Goal: Transaction & Acquisition: Purchase product/service

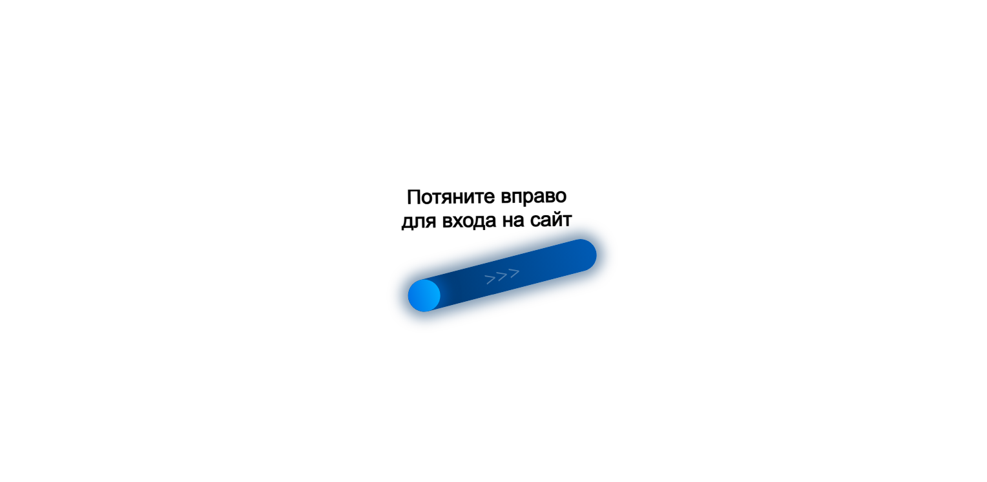
drag, startPoint x: 481, startPoint y: 283, endPoint x: 700, endPoint y: 242, distance: 222.2
click at [700, 242] on div at bounding box center [493, 241] width 987 height 482
click at [509, 280] on div at bounding box center [503, 275] width 196 height 79
click at [564, 260] on div at bounding box center [503, 275] width 196 height 79
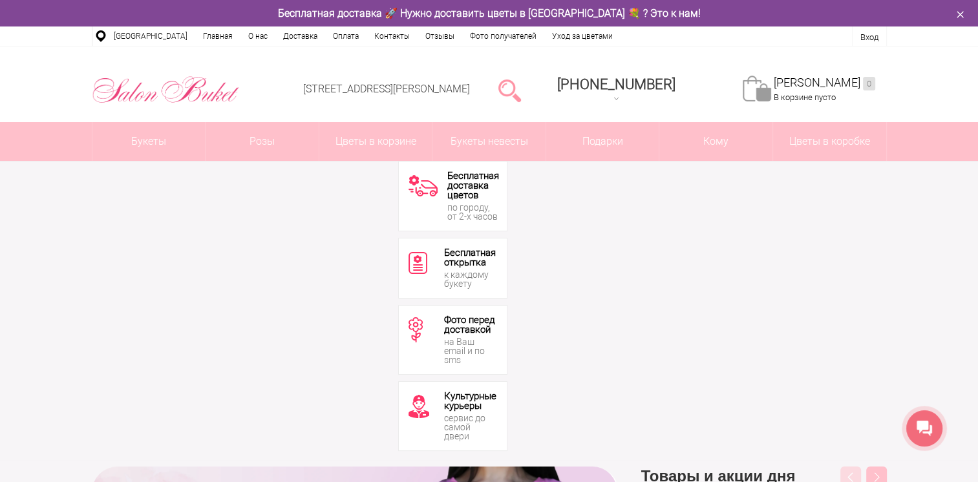
drag, startPoint x: 420, startPoint y: 293, endPoint x: 629, endPoint y: 233, distance: 218.0
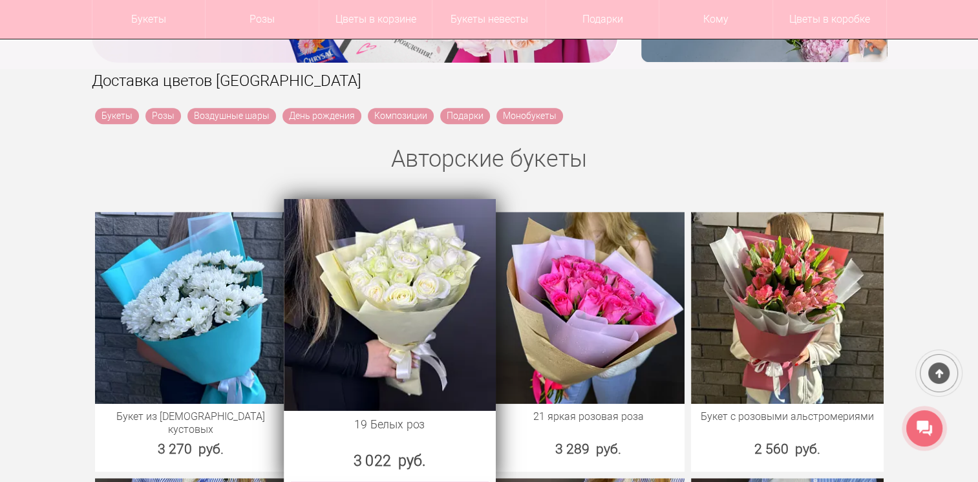
scroll to position [776, 0]
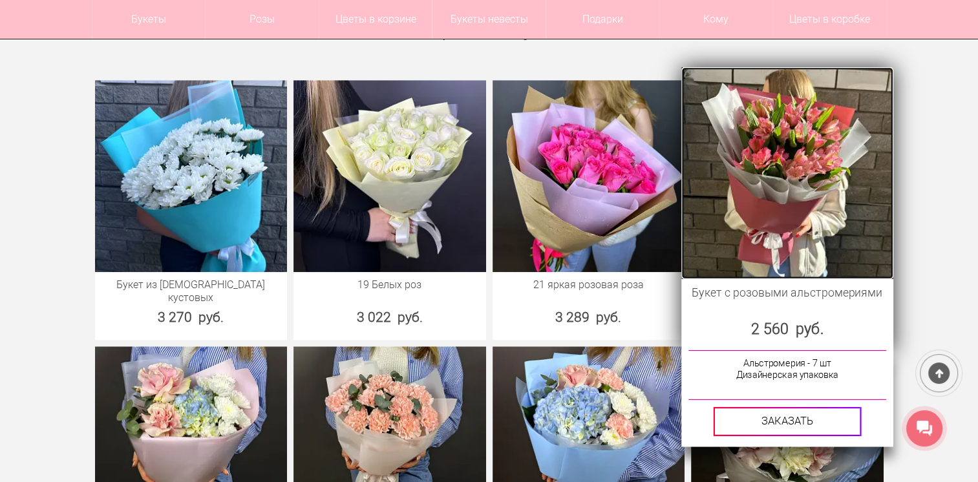
click at [777, 181] on img at bounding box center [786, 172] width 211 height 211
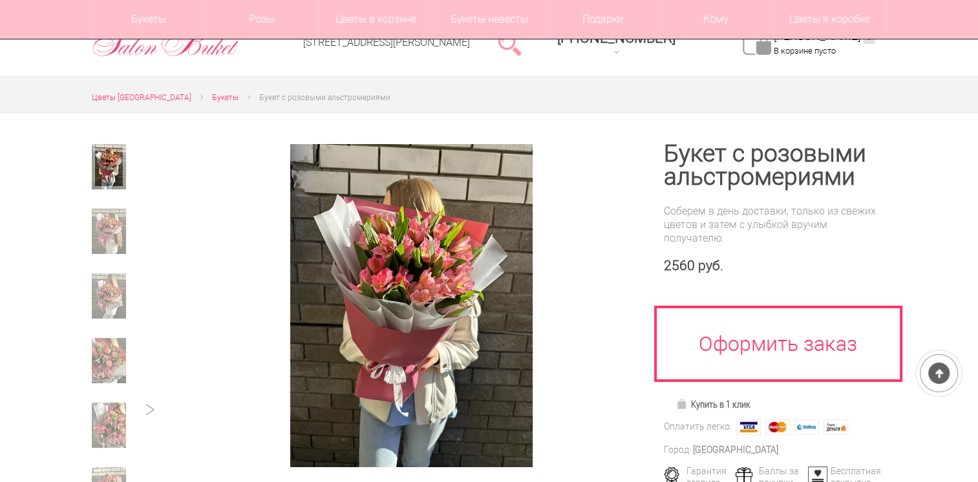
scroll to position [129, 0]
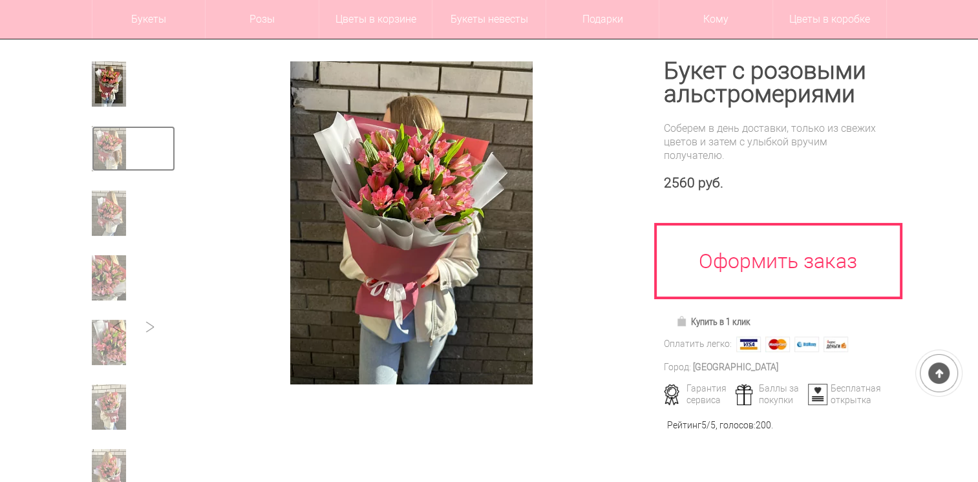
click at [113, 153] on img at bounding box center [109, 148] width 34 height 45
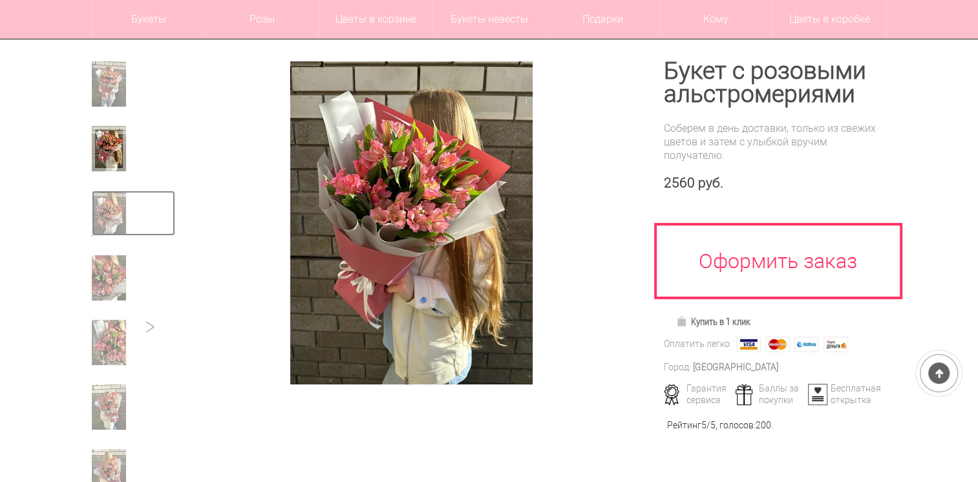
click at [109, 221] on img at bounding box center [109, 213] width 34 height 45
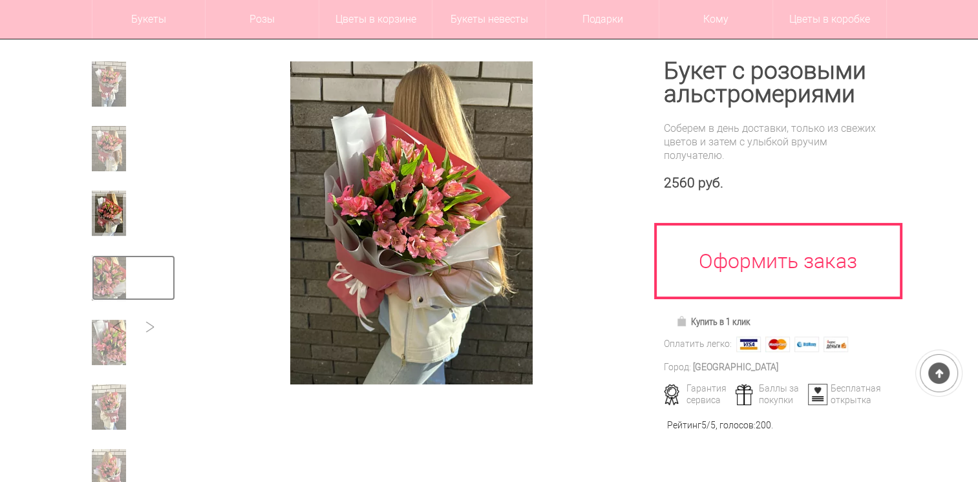
click at [101, 264] on img at bounding box center [109, 277] width 34 height 45
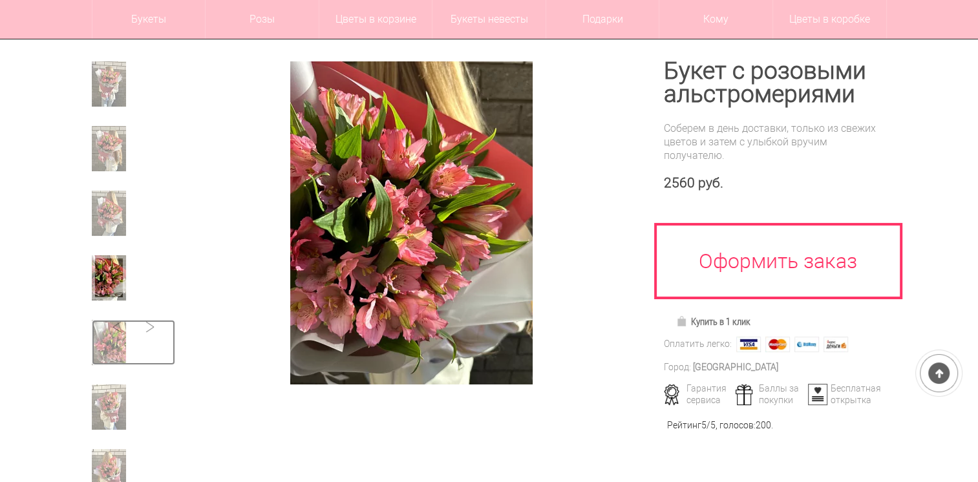
click at [96, 328] on img at bounding box center [109, 342] width 34 height 45
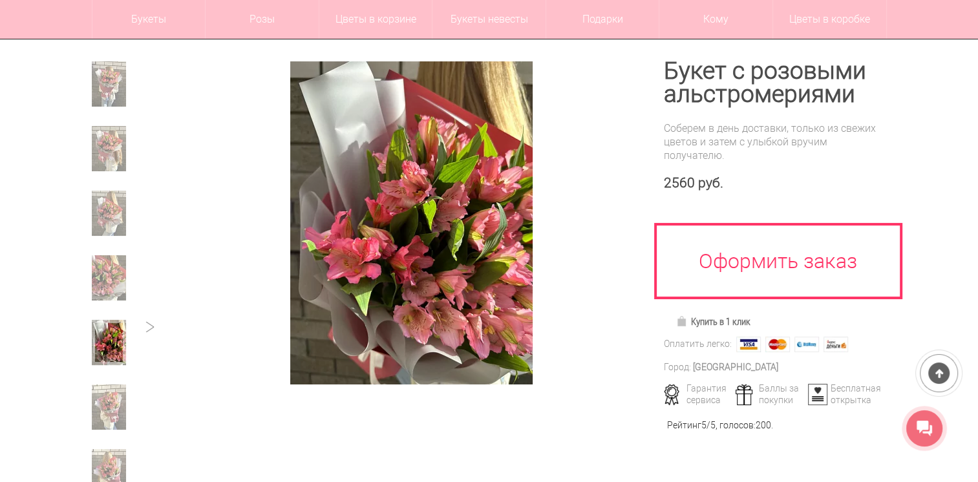
click at [85, 405] on div at bounding box center [489, 417] width 978 height 774
click at [81, 425] on div at bounding box center [489, 417] width 978 height 774
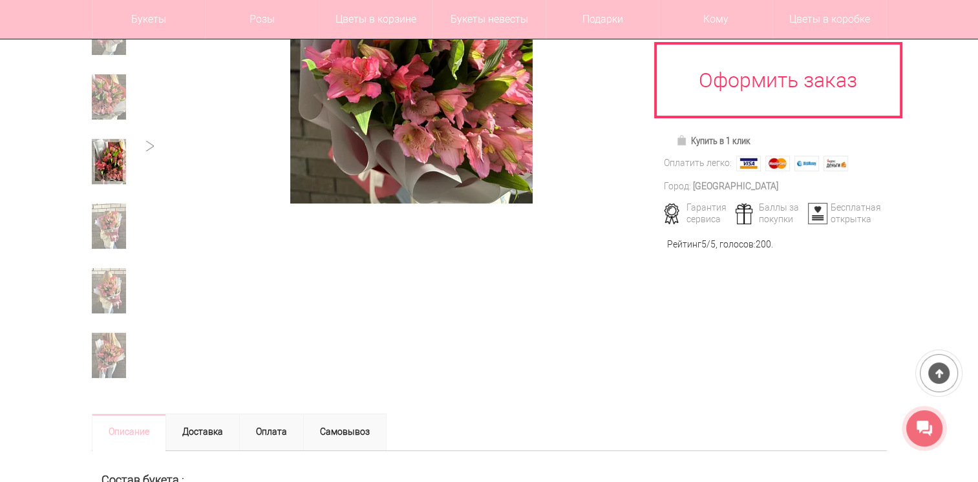
scroll to position [323, 0]
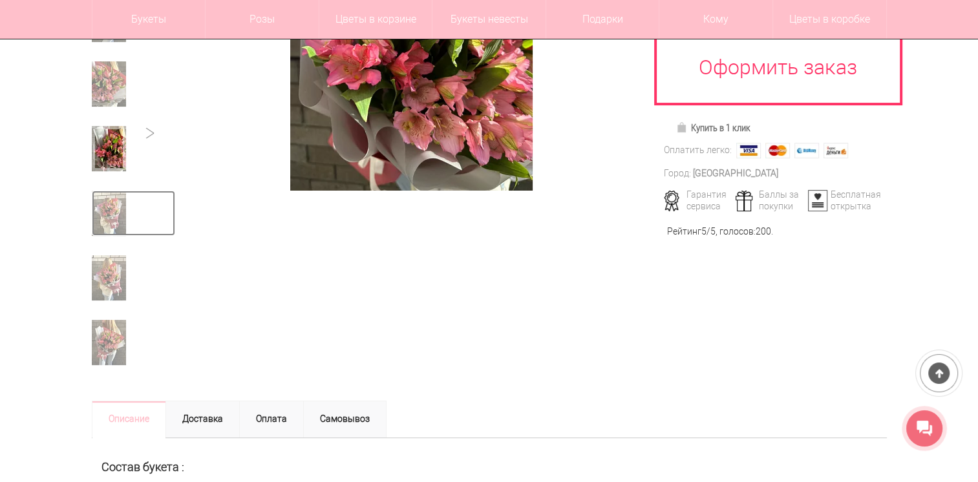
click at [112, 210] on img at bounding box center [109, 213] width 34 height 45
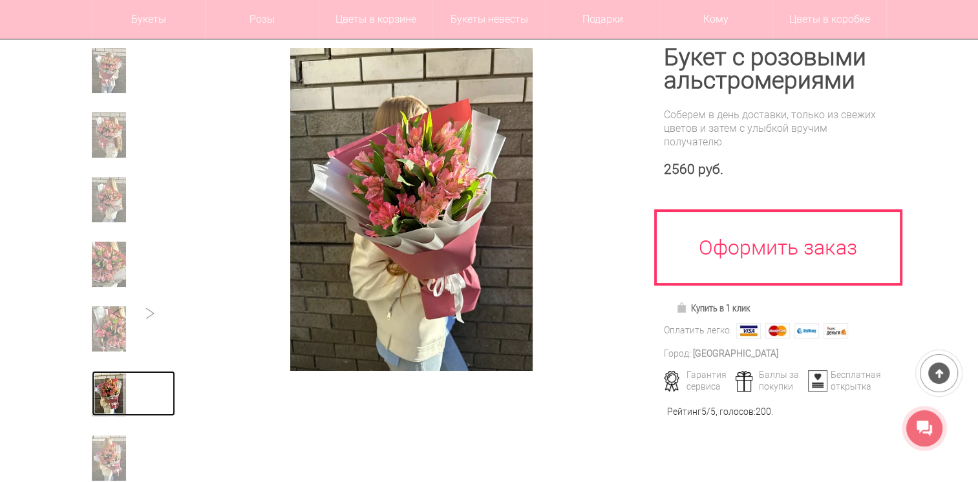
scroll to position [129, 0]
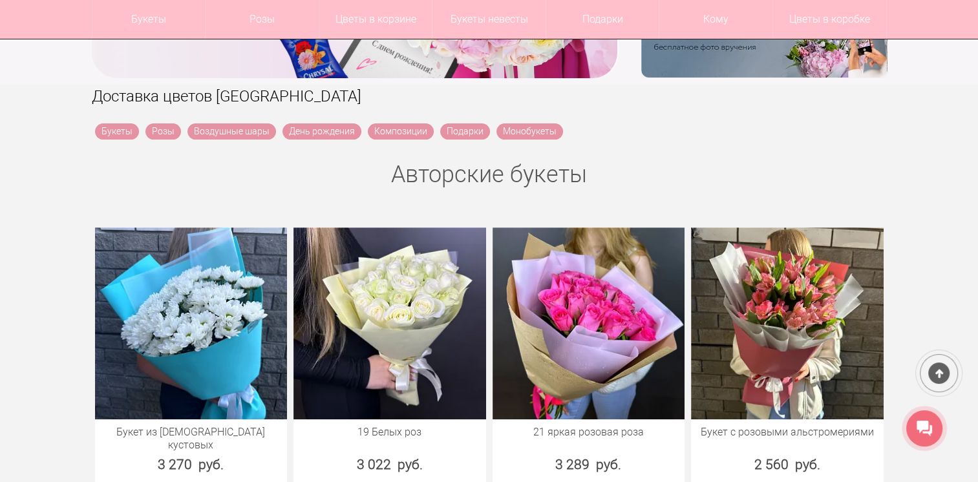
scroll to position [129, 0]
